Goal: Find specific page/section: Find specific page/section

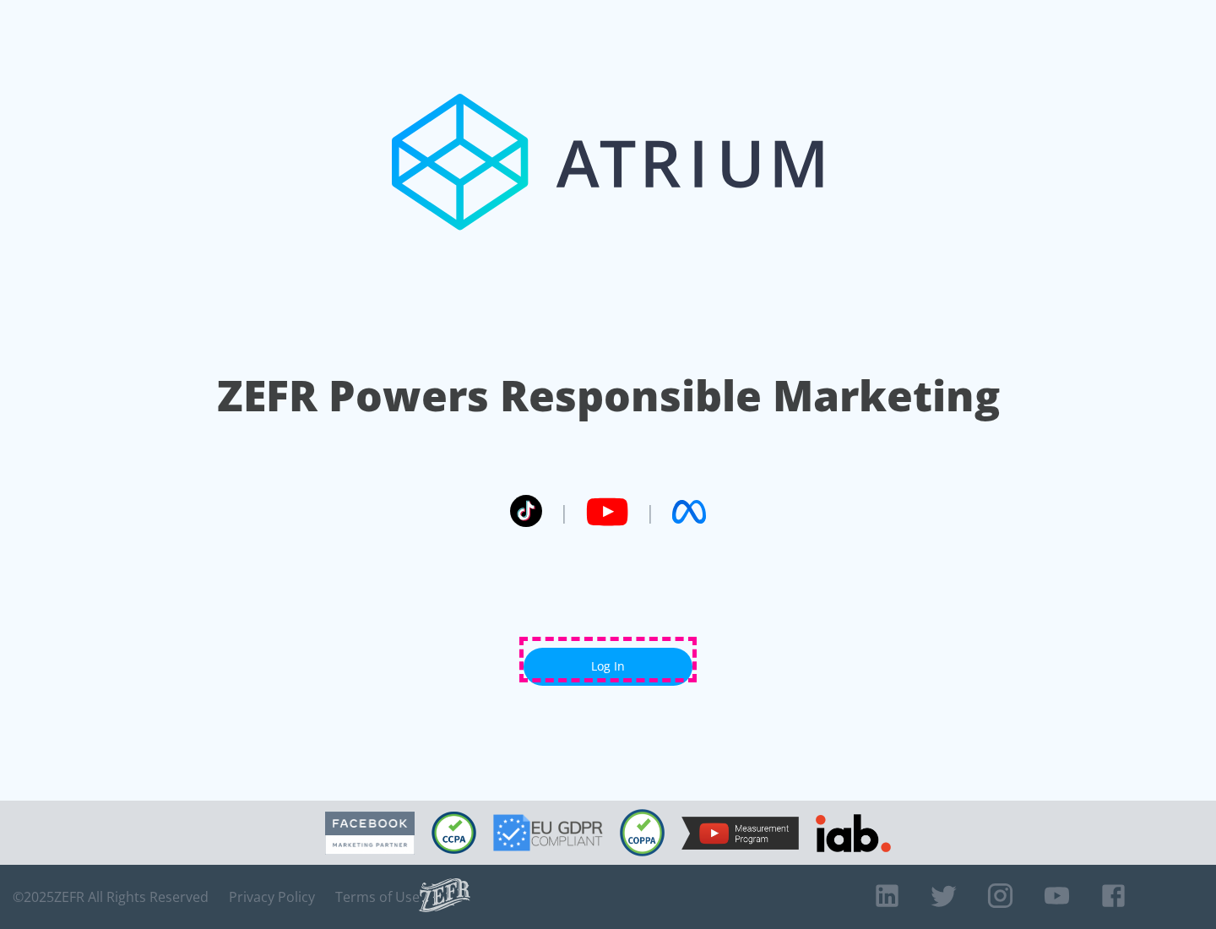
click at [608, 659] on link "Log In" at bounding box center [607, 666] width 169 height 38
